Goal: Task Accomplishment & Management: Complete application form

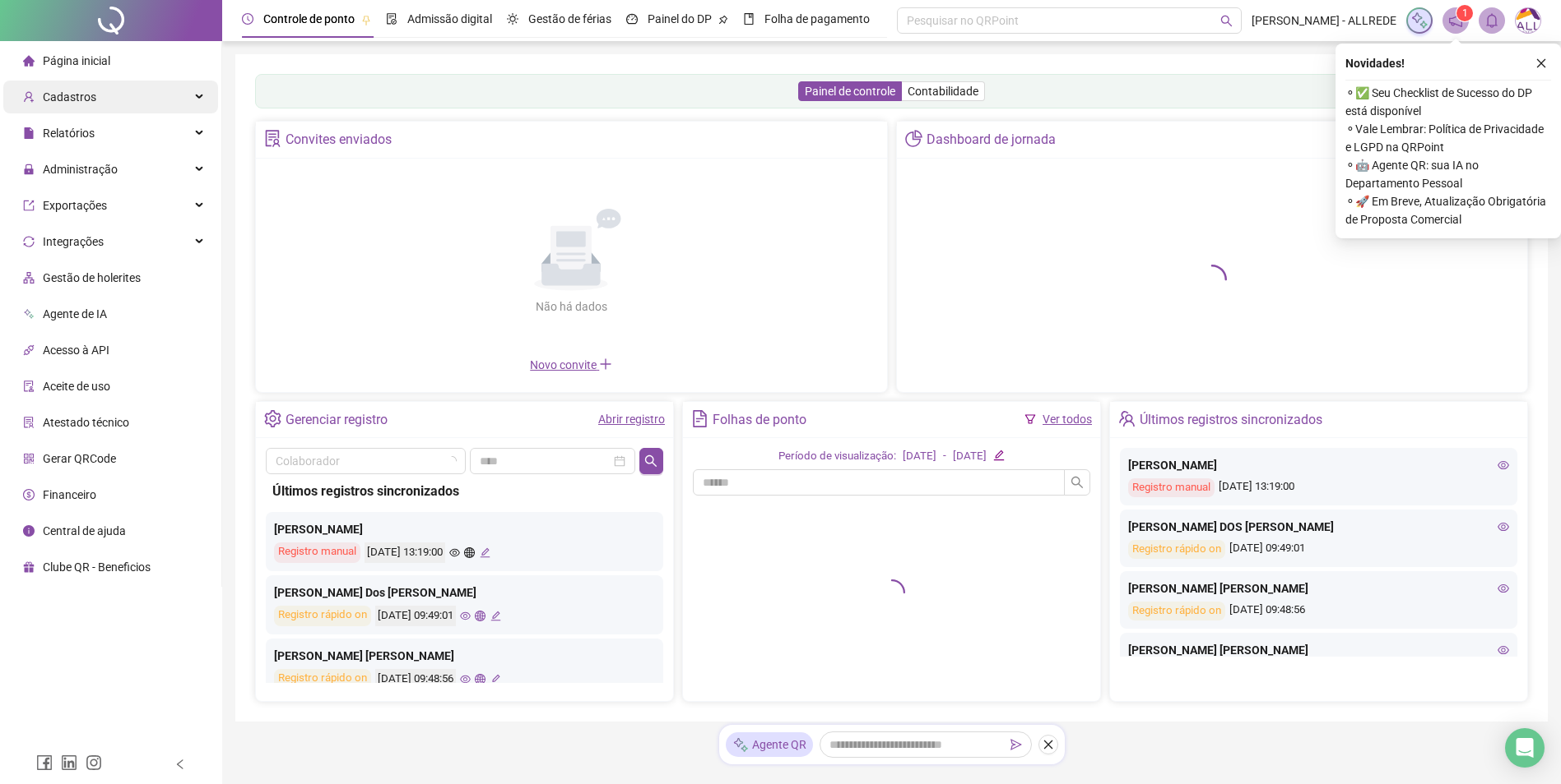
click at [134, 94] on div "Cadastros" at bounding box center [111, 96] width 215 height 33
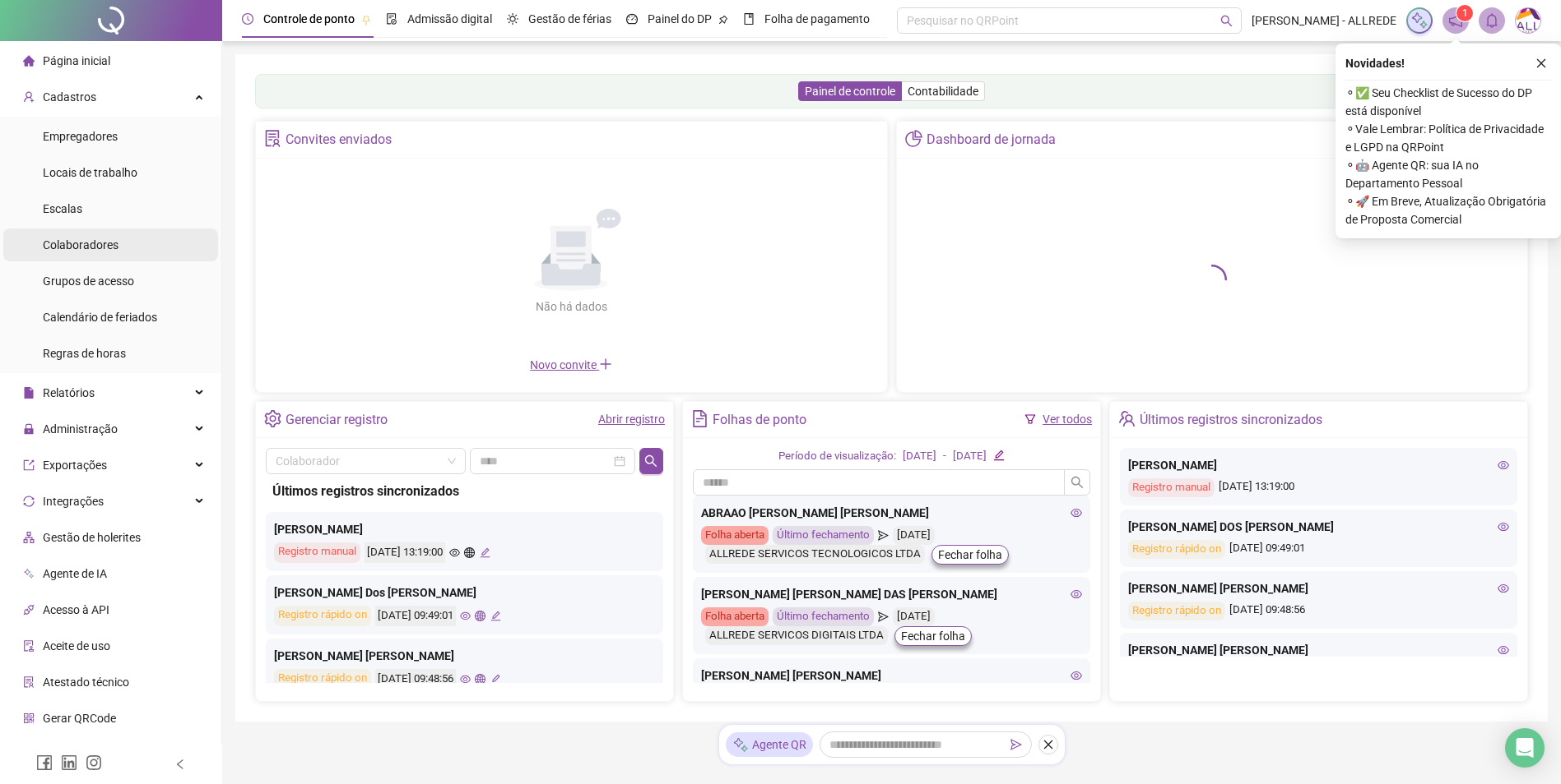
click at [77, 247] on span "Colaboradores" at bounding box center [80, 245] width 76 height 13
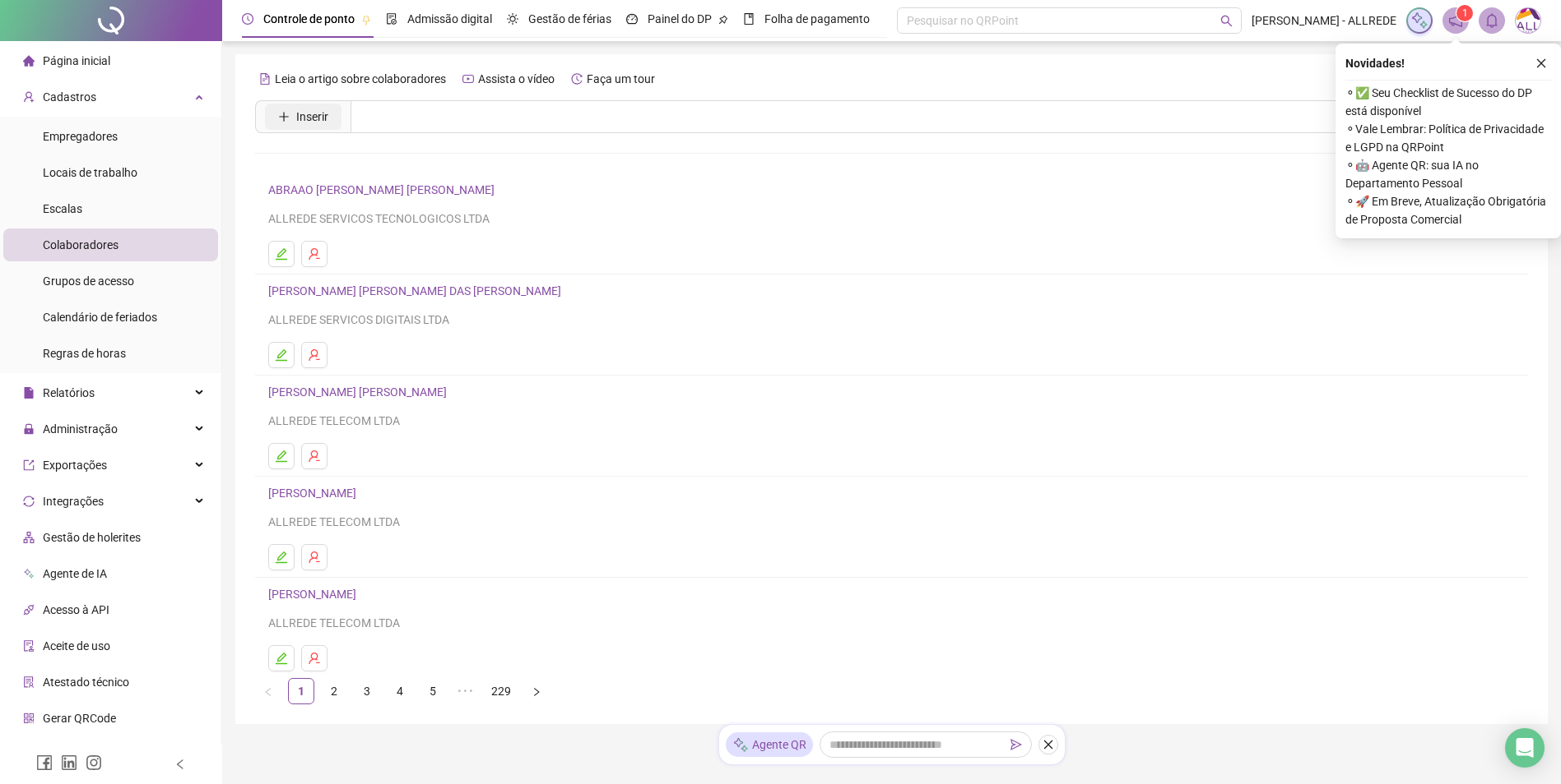
click at [281, 119] on icon "plus" at bounding box center [283, 117] width 11 height 11
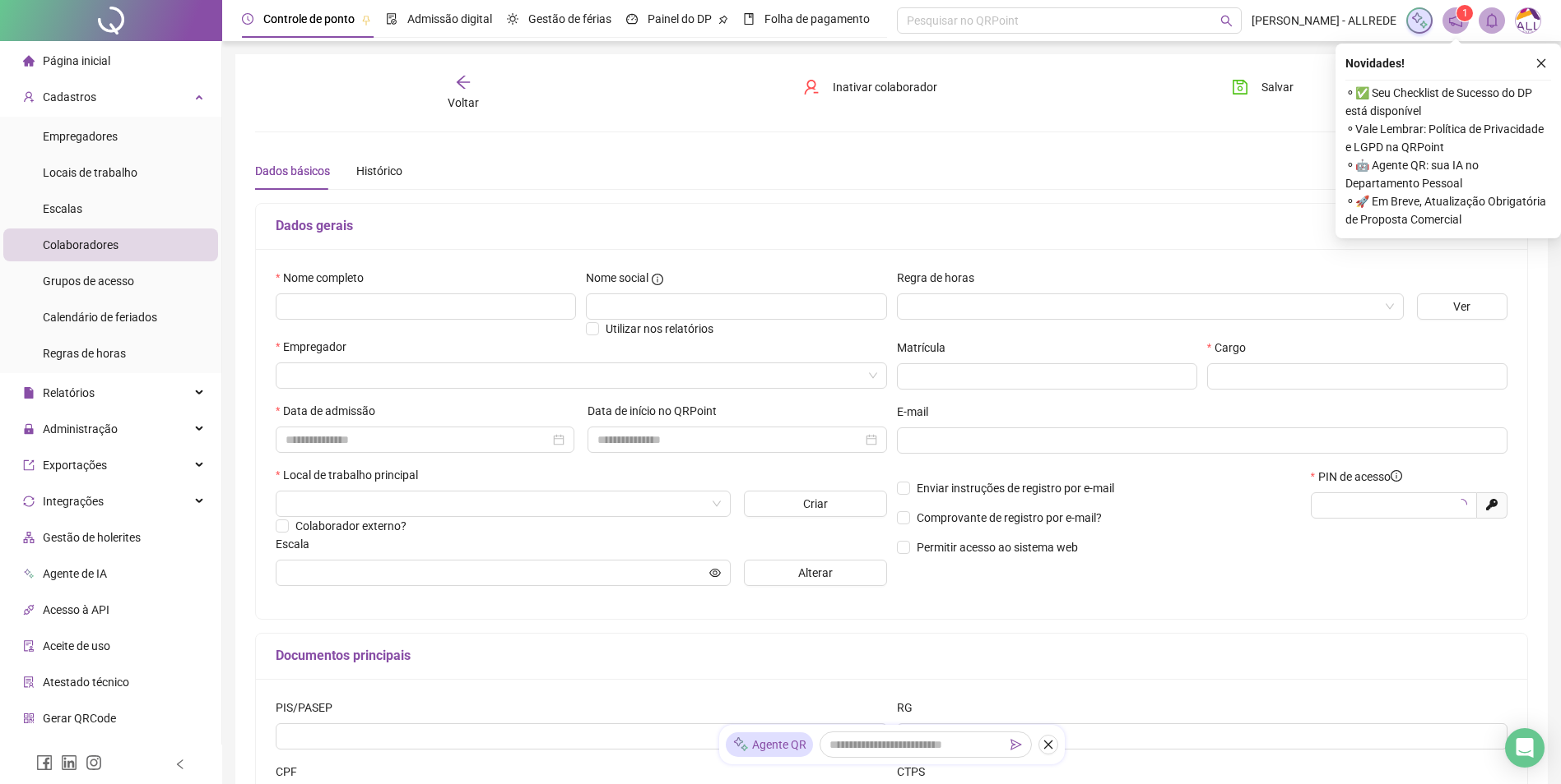
type input "*****"
click at [1300, 388] on input "text" at bounding box center [1358, 377] width 301 height 27
click at [938, 316] on input "search" at bounding box center [1143, 307] width 472 height 25
